Goal: Navigation & Orientation: Find specific page/section

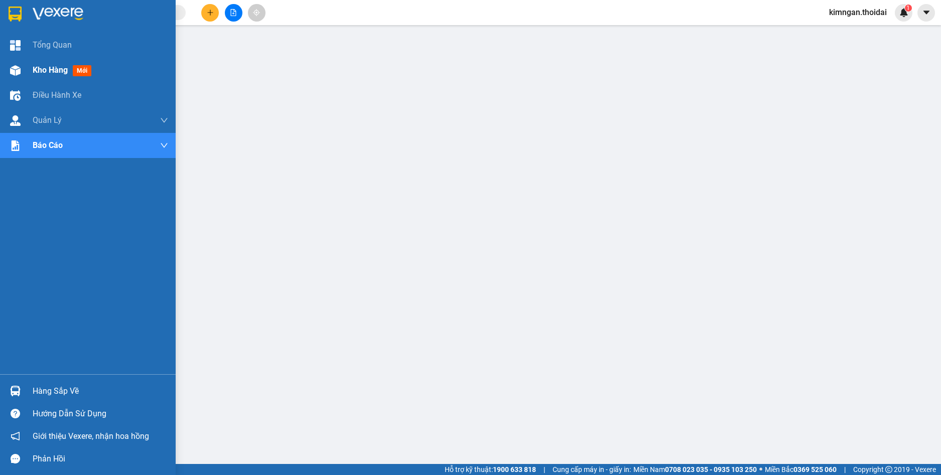
click at [62, 71] on span "Kho hàng" at bounding box center [50, 70] width 35 height 10
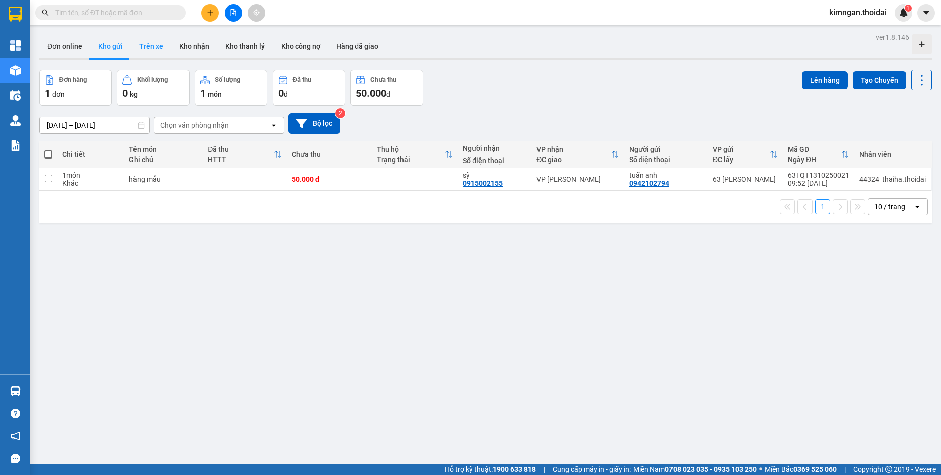
click at [159, 47] on button "Trên xe" at bounding box center [151, 46] width 40 height 24
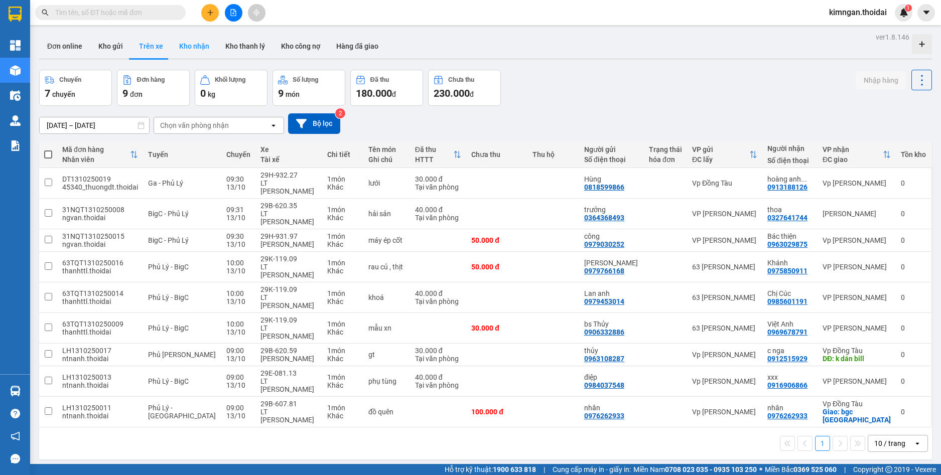
click at [189, 47] on button "Kho nhận" at bounding box center [194, 46] width 46 height 24
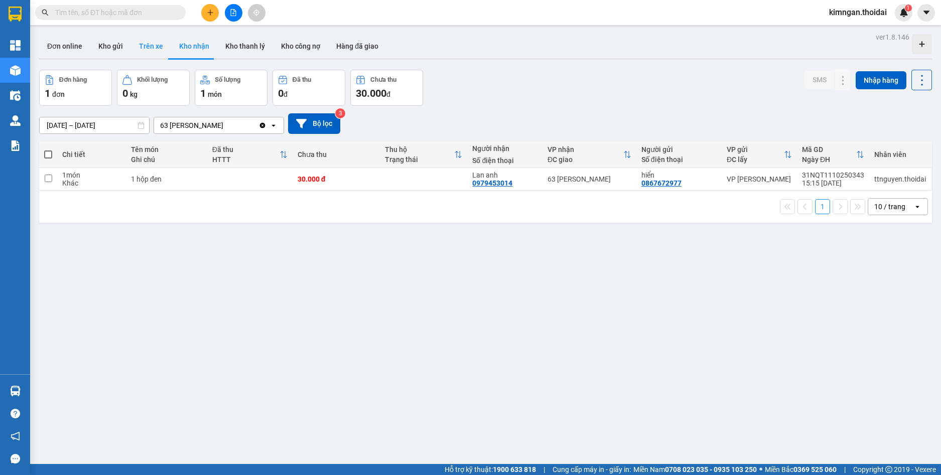
click at [139, 43] on button "Trên xe" at bounding box center [151, 46] width 40 height 24
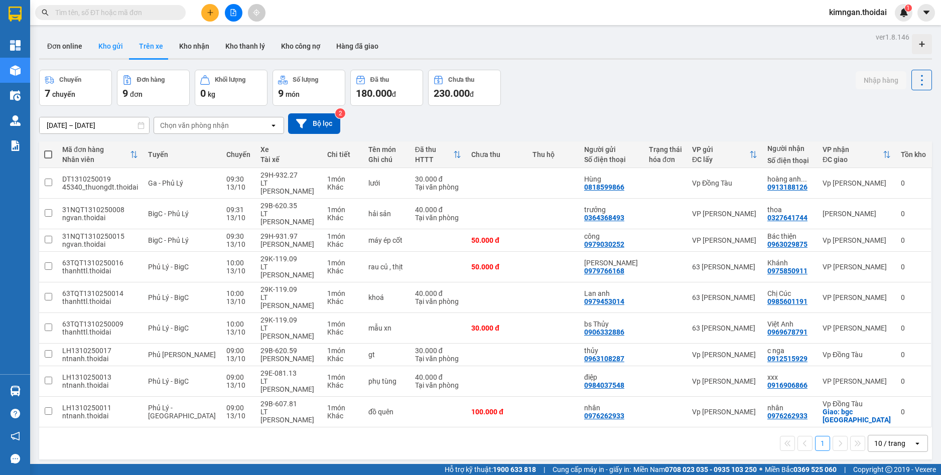
click at [107, 43] on button "Kho gửi" at bounding box center [110, 46] width 41 height 24
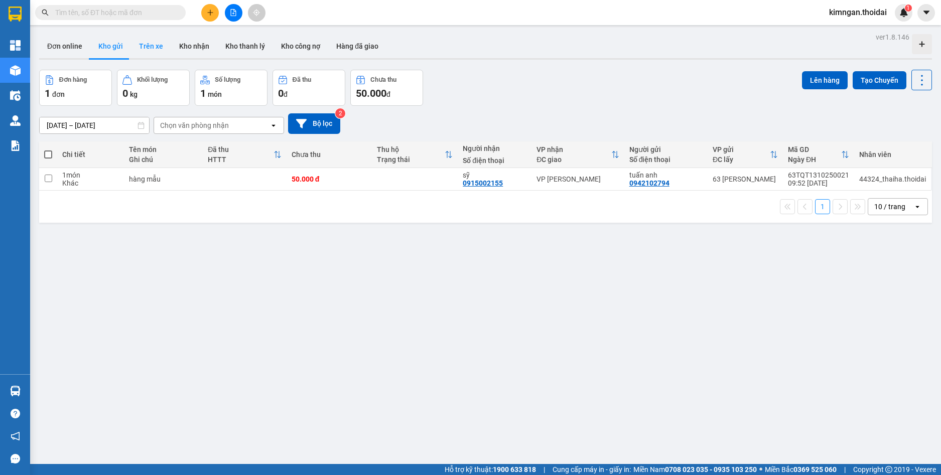
click at [155, 41] on button "Trên xe" at bounding box center [151, 46] width 40 height 24
